Goal: Find specific page/section: Find specific page/section

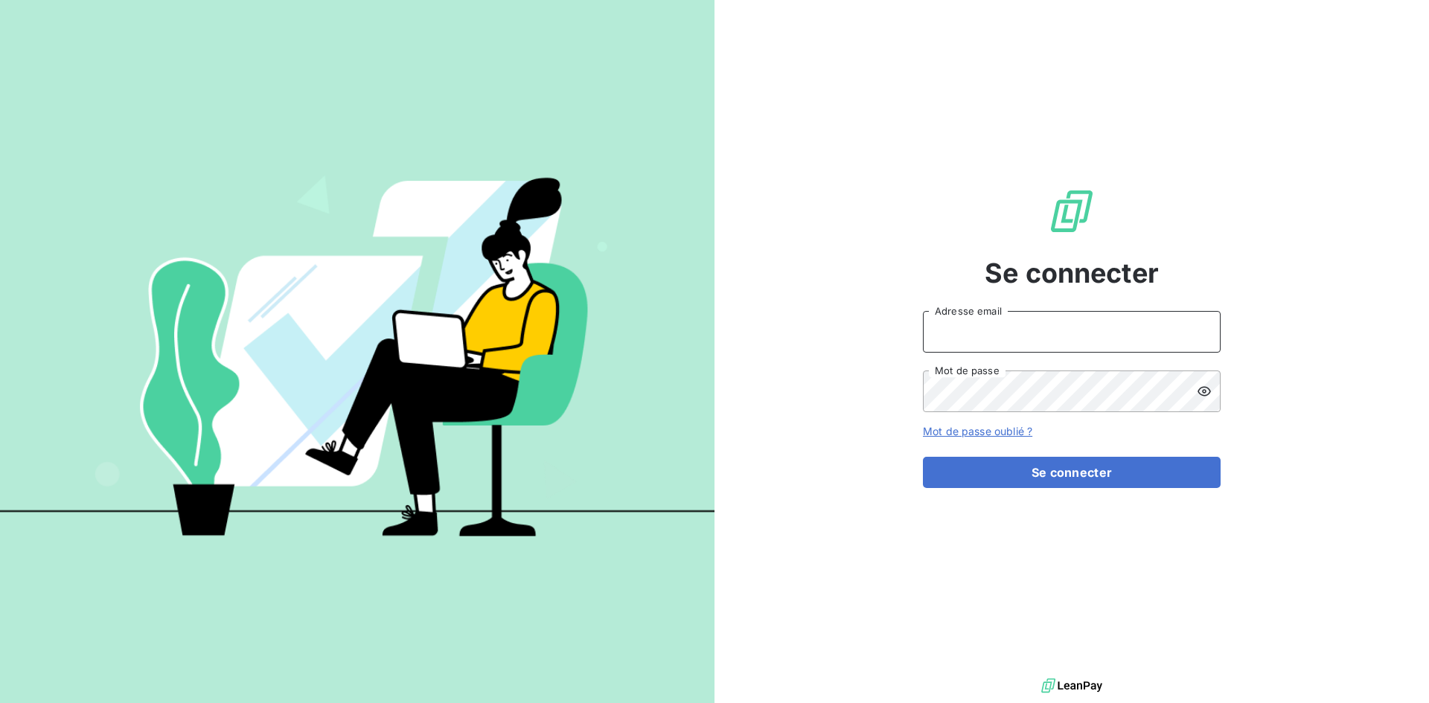
click at [1064, 339] on input "Adresse email" at bounding box center [1072, 332] width 298 height 42
type input "[PERSON_NAME][EMAIL_ADDRESS][DOMAIN_NAME]"
click at [923, 457] on button "Se connecter" at bounding box center [1072, 472] width 298 height 31
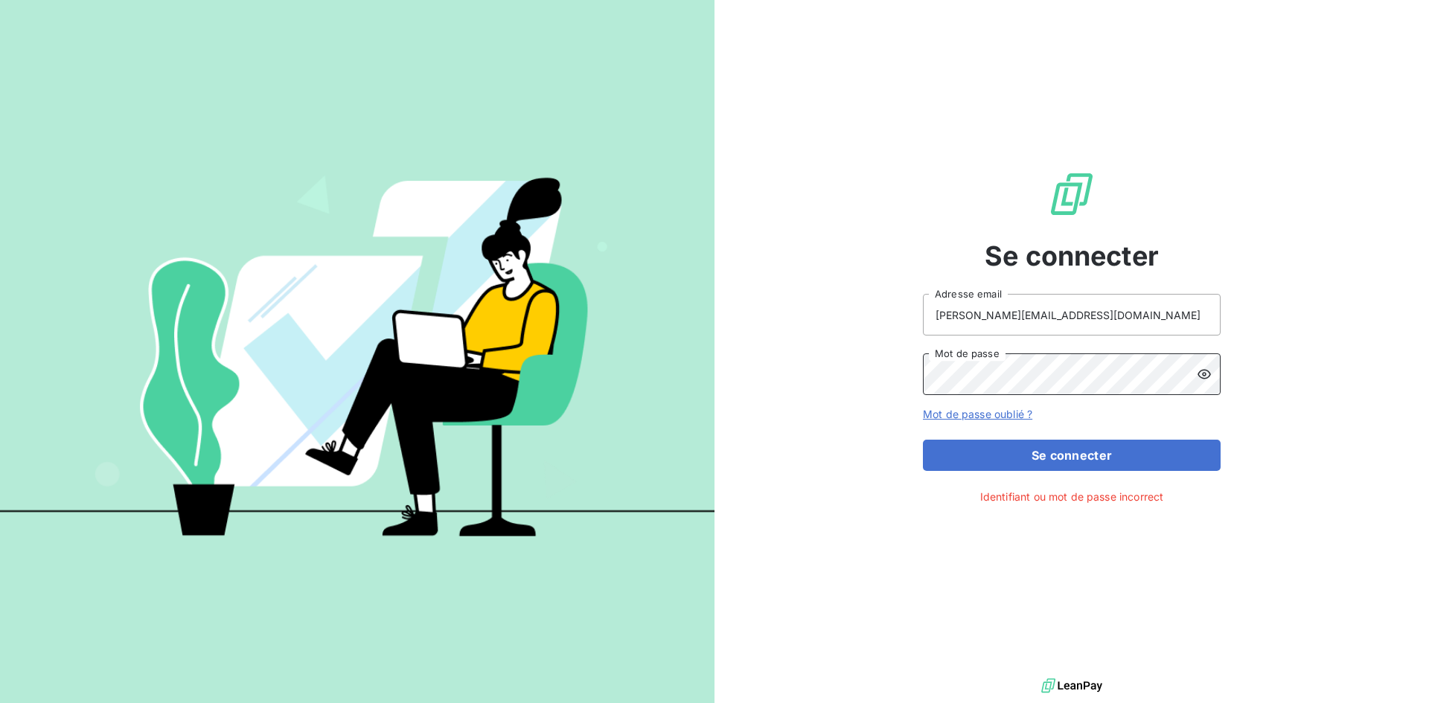
click at [474, 392] on div "Se connecter [PERSON_NAME][EMAIL_ADDRESS][DOMAIN_NAME] Adresse email Mot de pas…" at bounding box center [714, 351] width 1429 height 703
click at [1004, 454] on button "Se connecter" at bounding box center [1072, 455] width 298 height 31
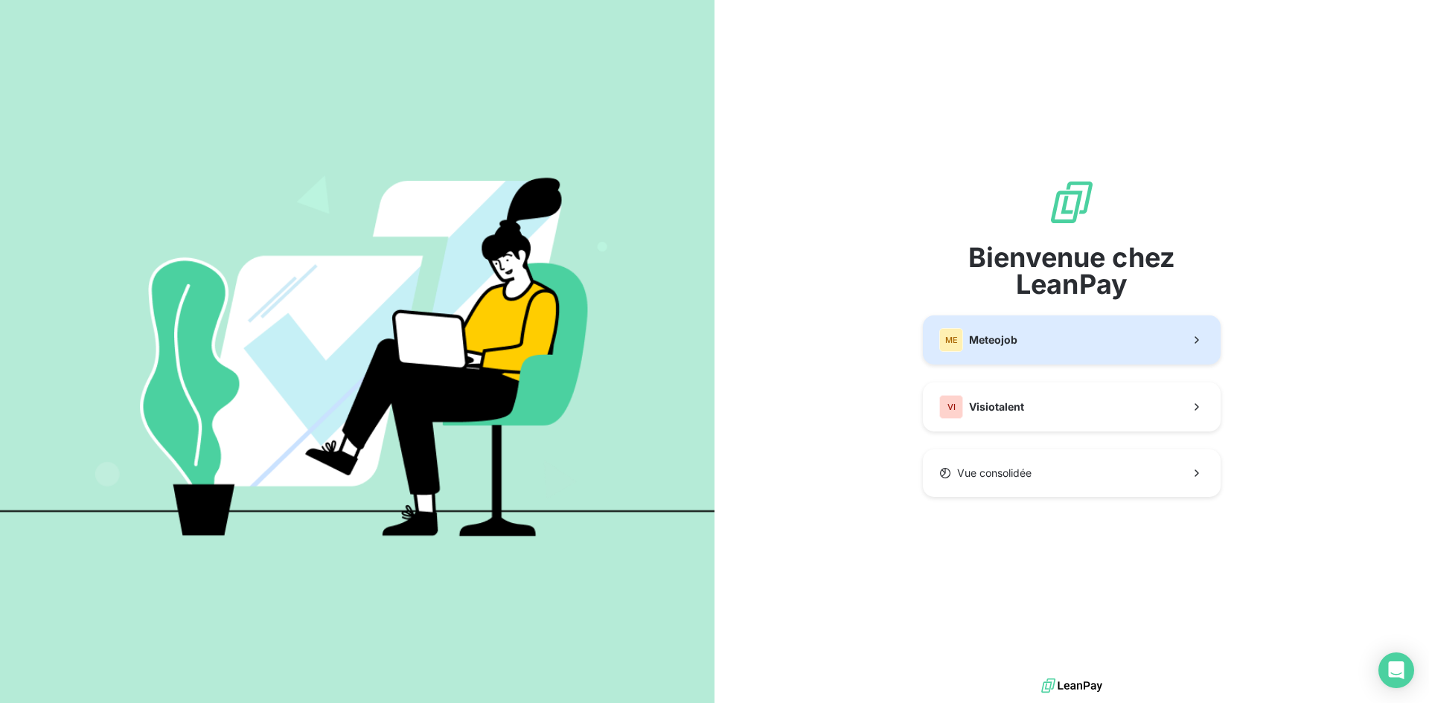
click at [1036, 331] on button "ME Meteojob" at bounding box center [1072, 340] width 298 height 49
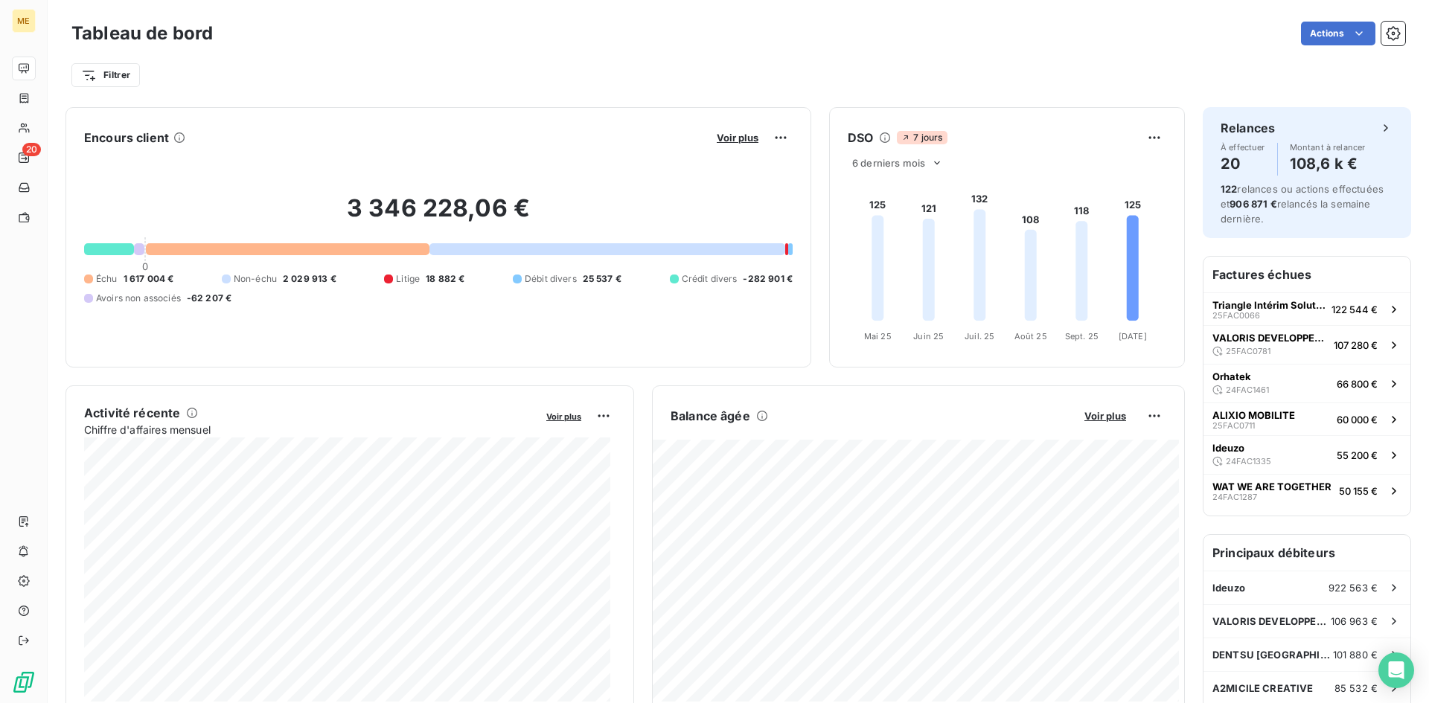
click at [472, 77] on div "Filtrer" at bounding box center [738, 75] width 1334 height 28
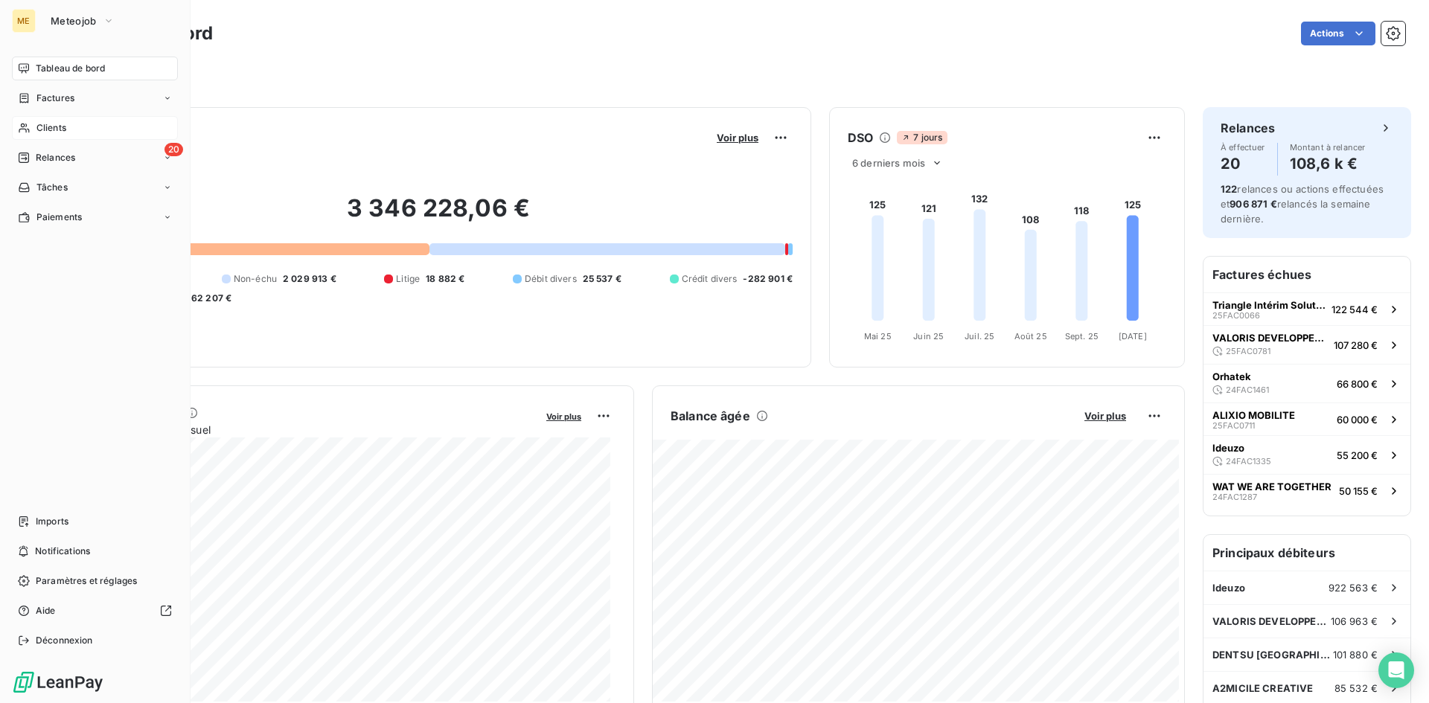
click at [45, 127] on span "Clients" at bounding box center [51, 127] width 30 height 13
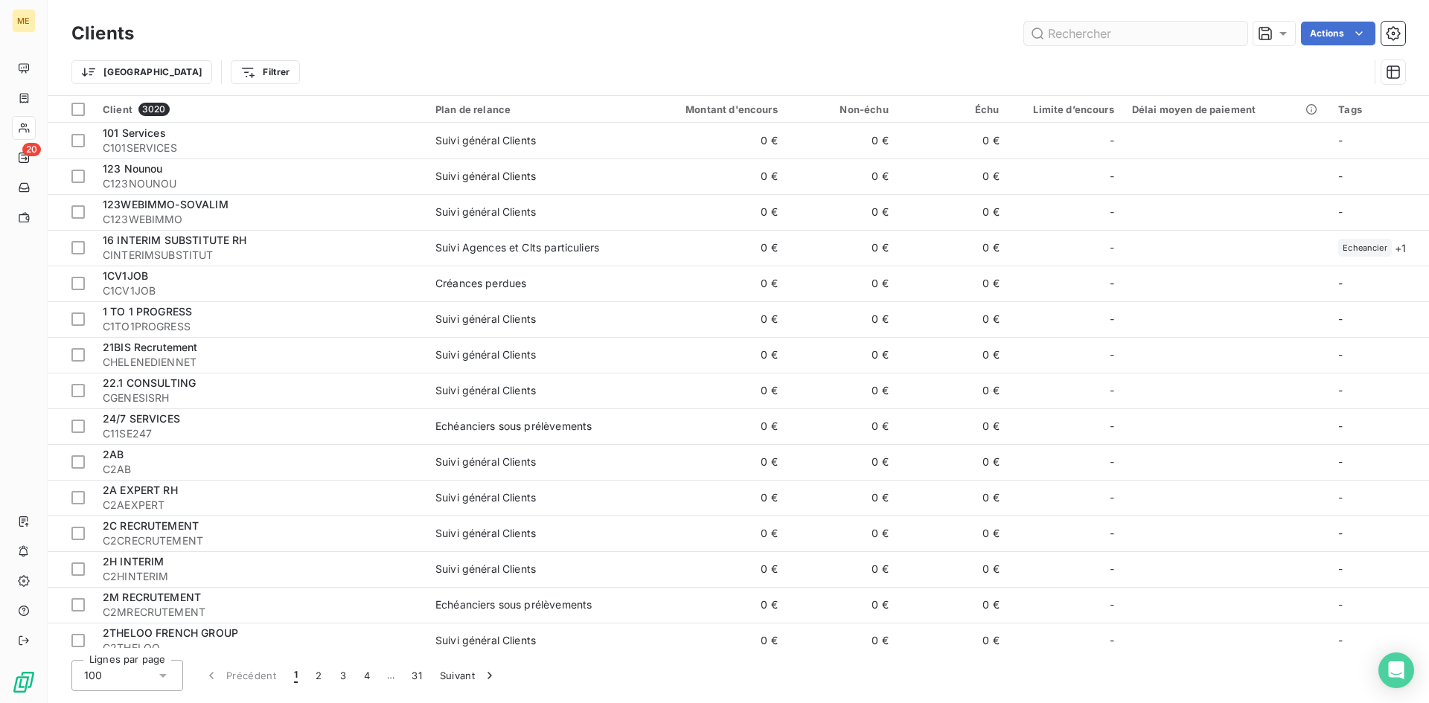
click at [1104, 36] on input "text" at bounding box center [1135, 34] width 223 height 24
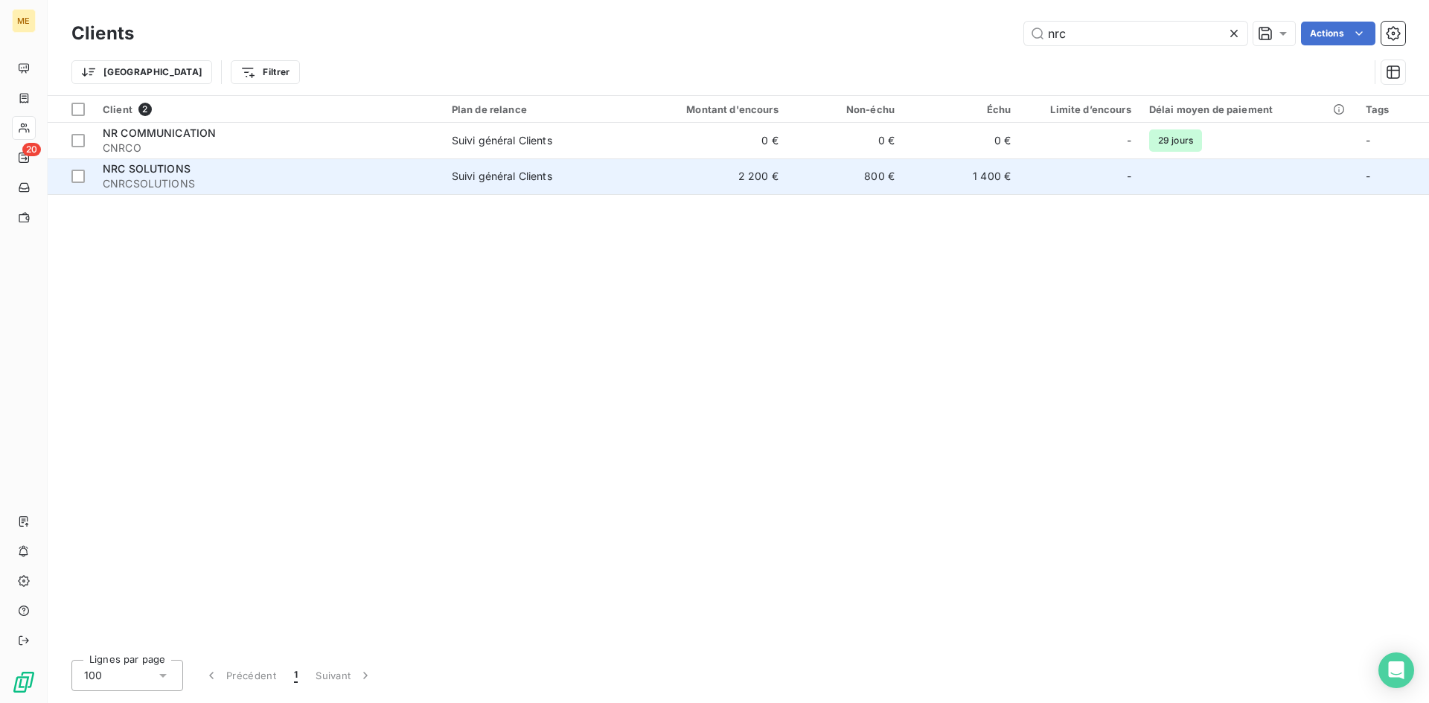
type input "nrc"
click at [138, 181] on span "CNRCSOLUTIONS" at bounding box center [268, 183] width 331 height 15
